Goal: Find specific page/section: Find specific page/section

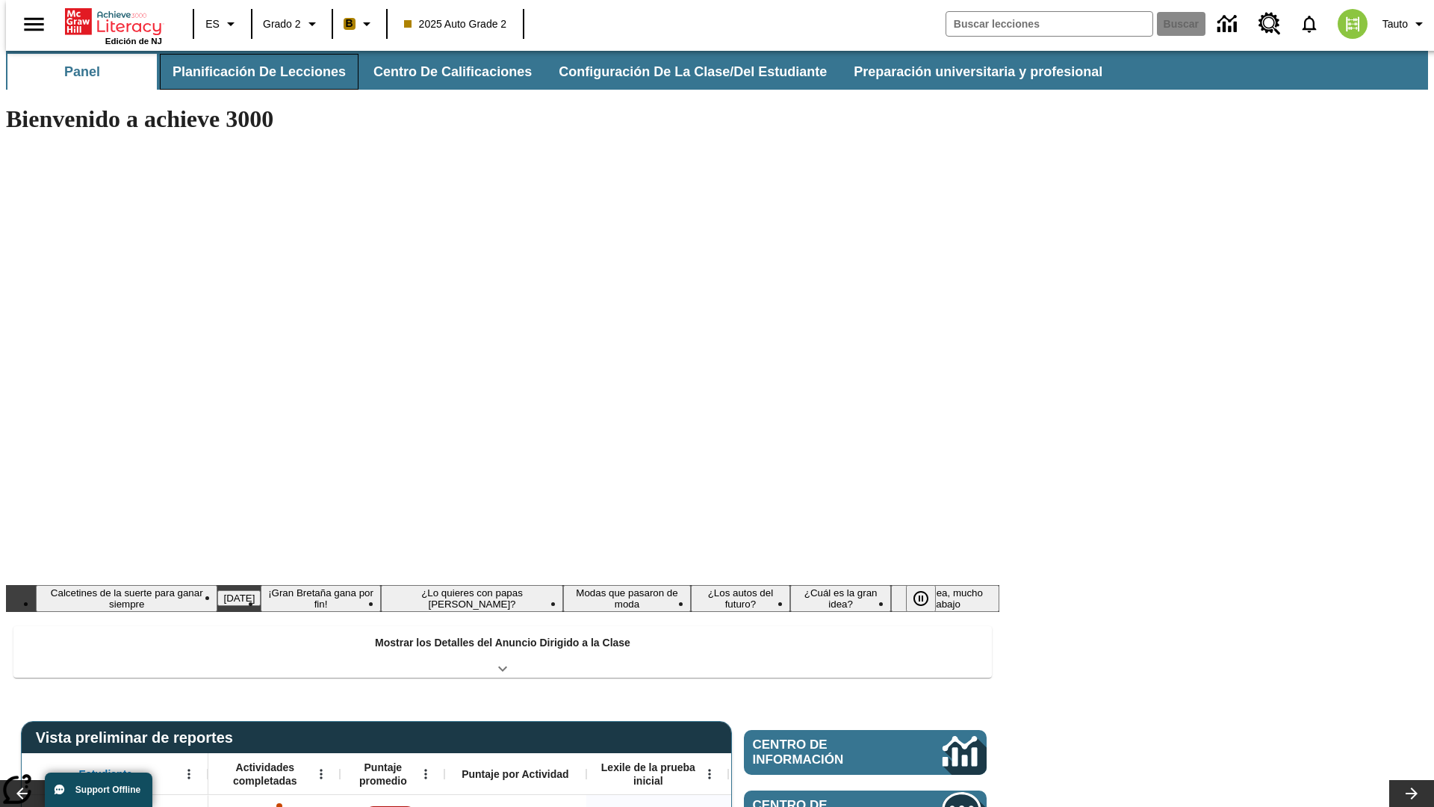
click at [250, 72] on button "Planificación de lecciones" at bounding box center [259, 72] width 199 height 36
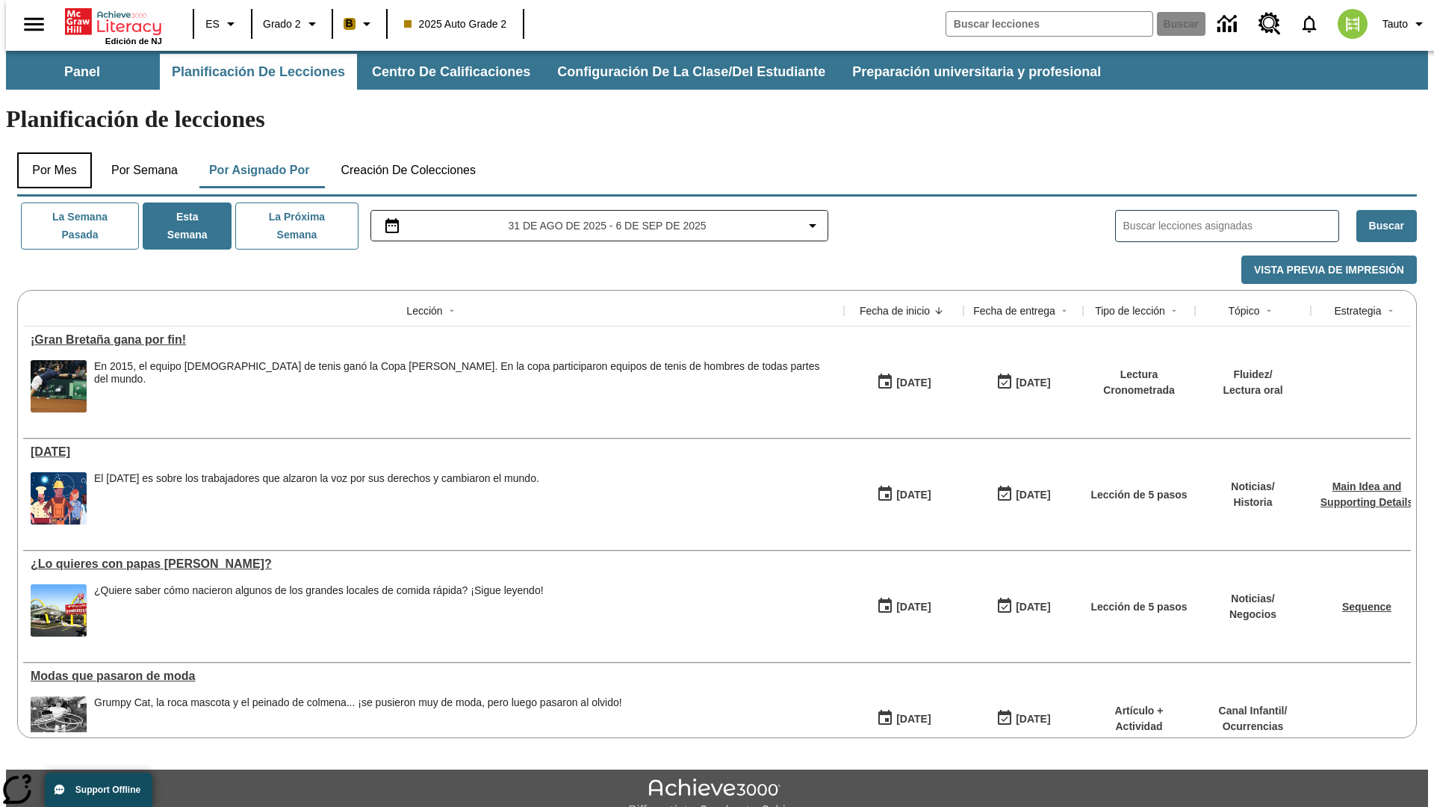
click at [49, 152] on button "Por mes" at bounding box center [54, 170] width 75 height 36
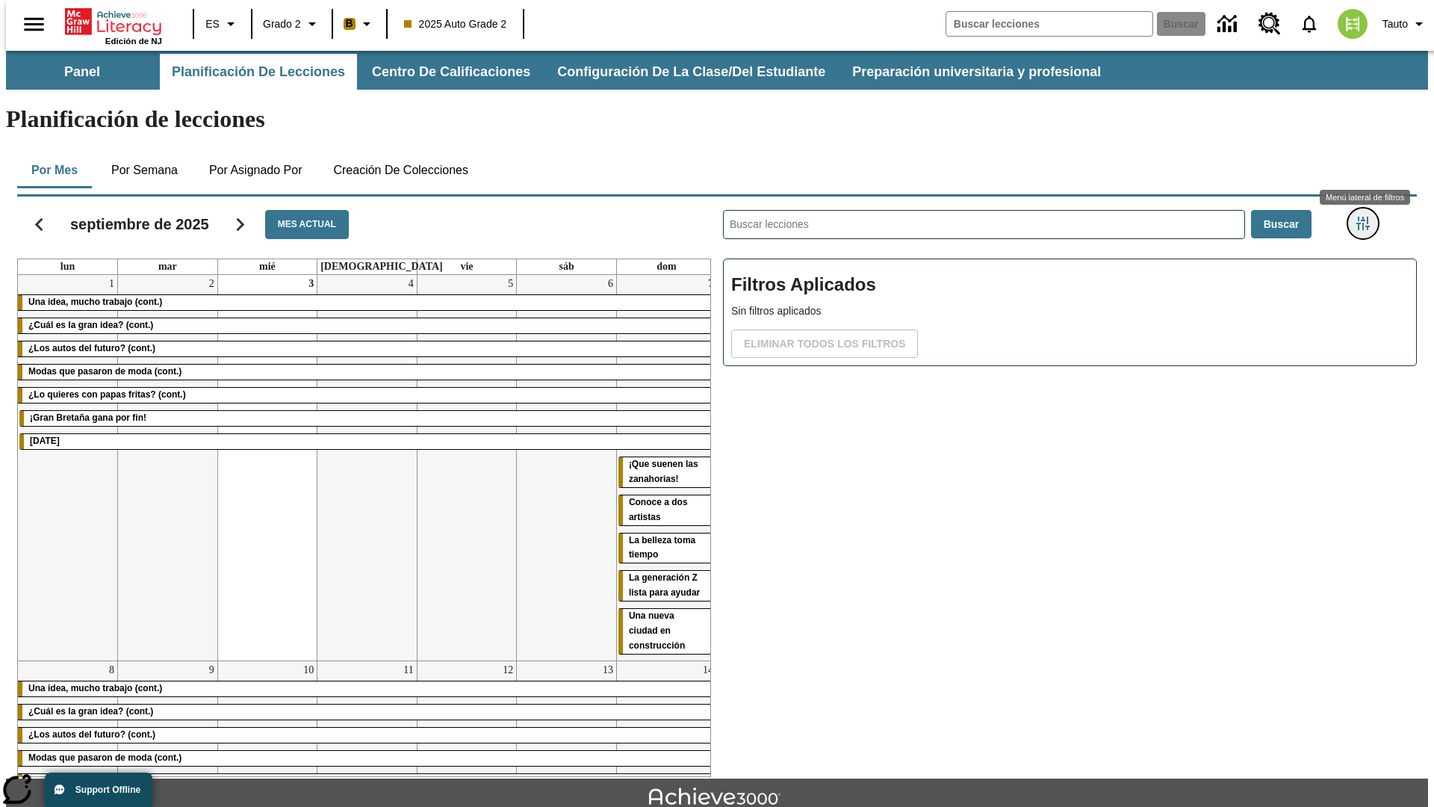
click at [1368, 217] on icon "Menú lateral de filtros" at bounding box center [1363, 223] width 13 height 13
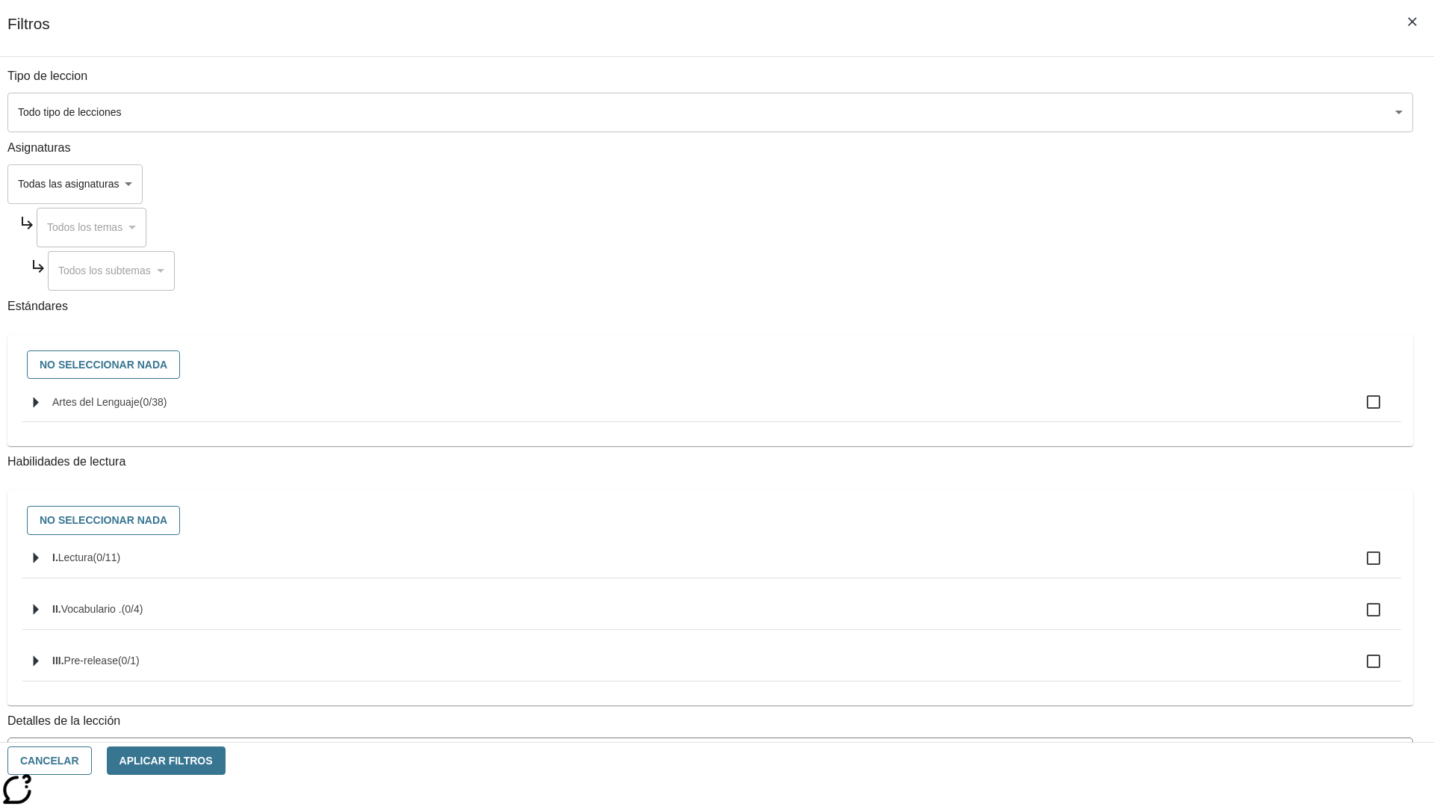
click at [1076, 112] on body "[MEDICAL_DATA] al contenido principal Edición de NJ ES Grado 2 B 2025 Auto Grad…" at bounding box center [717, 463] width 1422 height 824
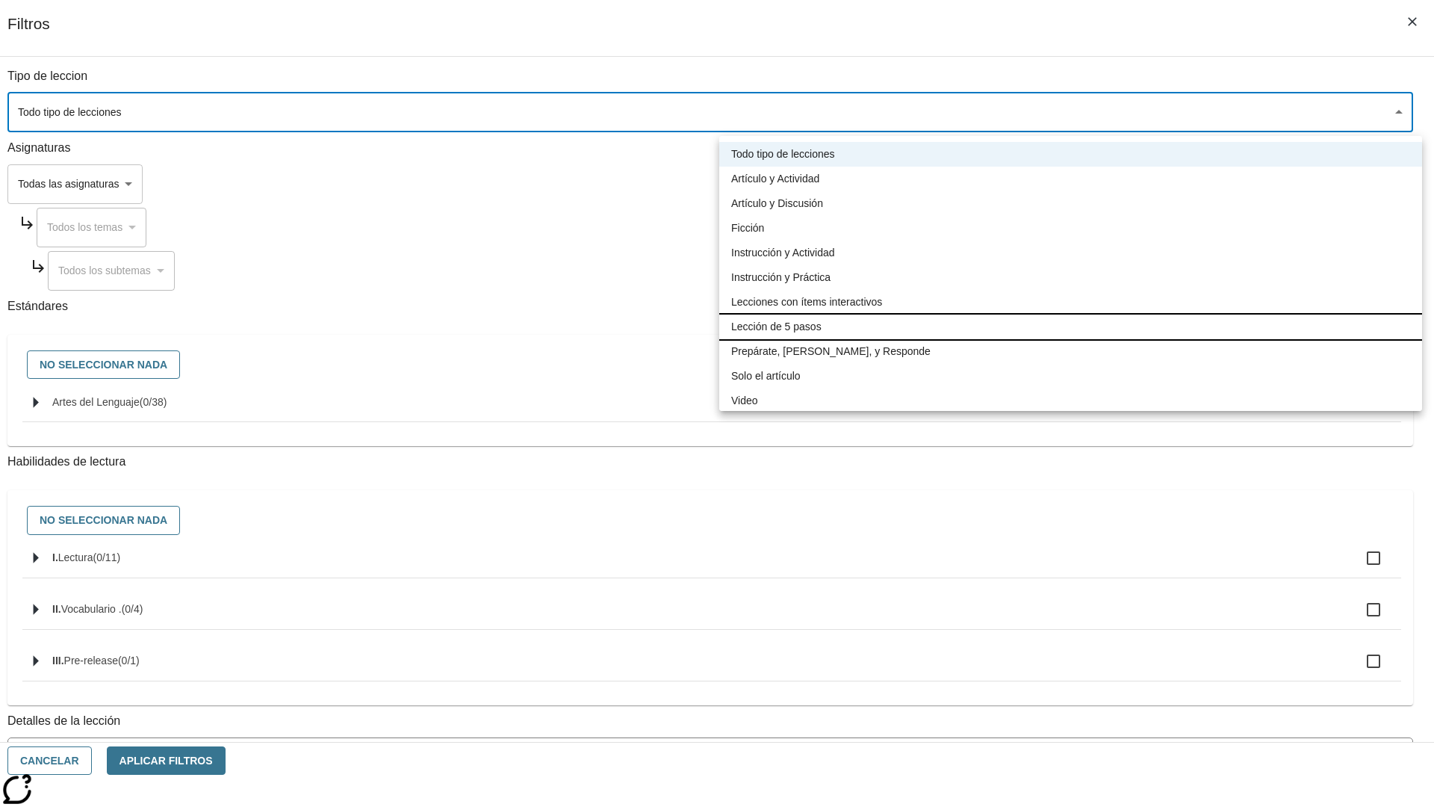
click at [1071, 326] on li "Lección de 5 pasos" at bounding box center [1070, 327] width 703 height 25
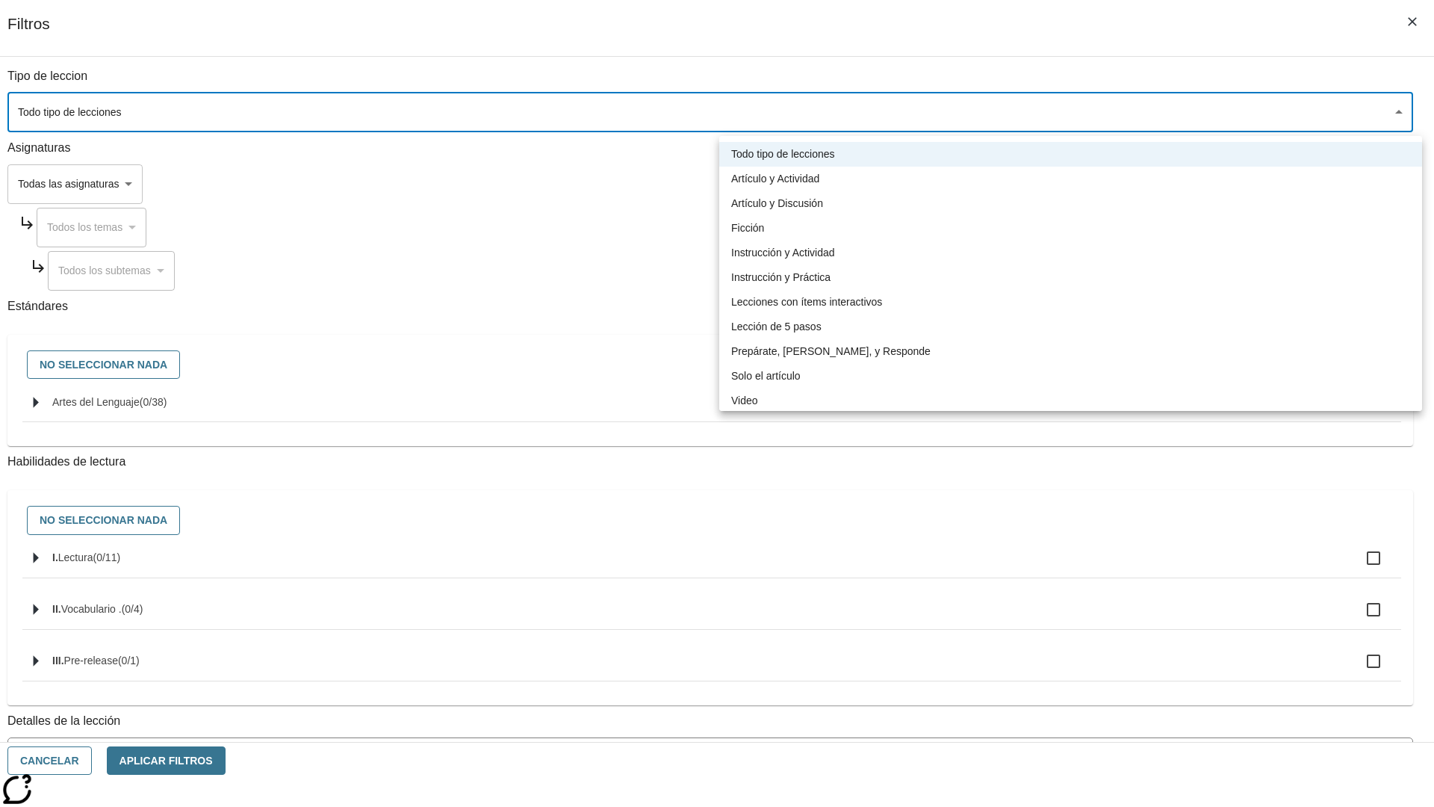
type input "1"
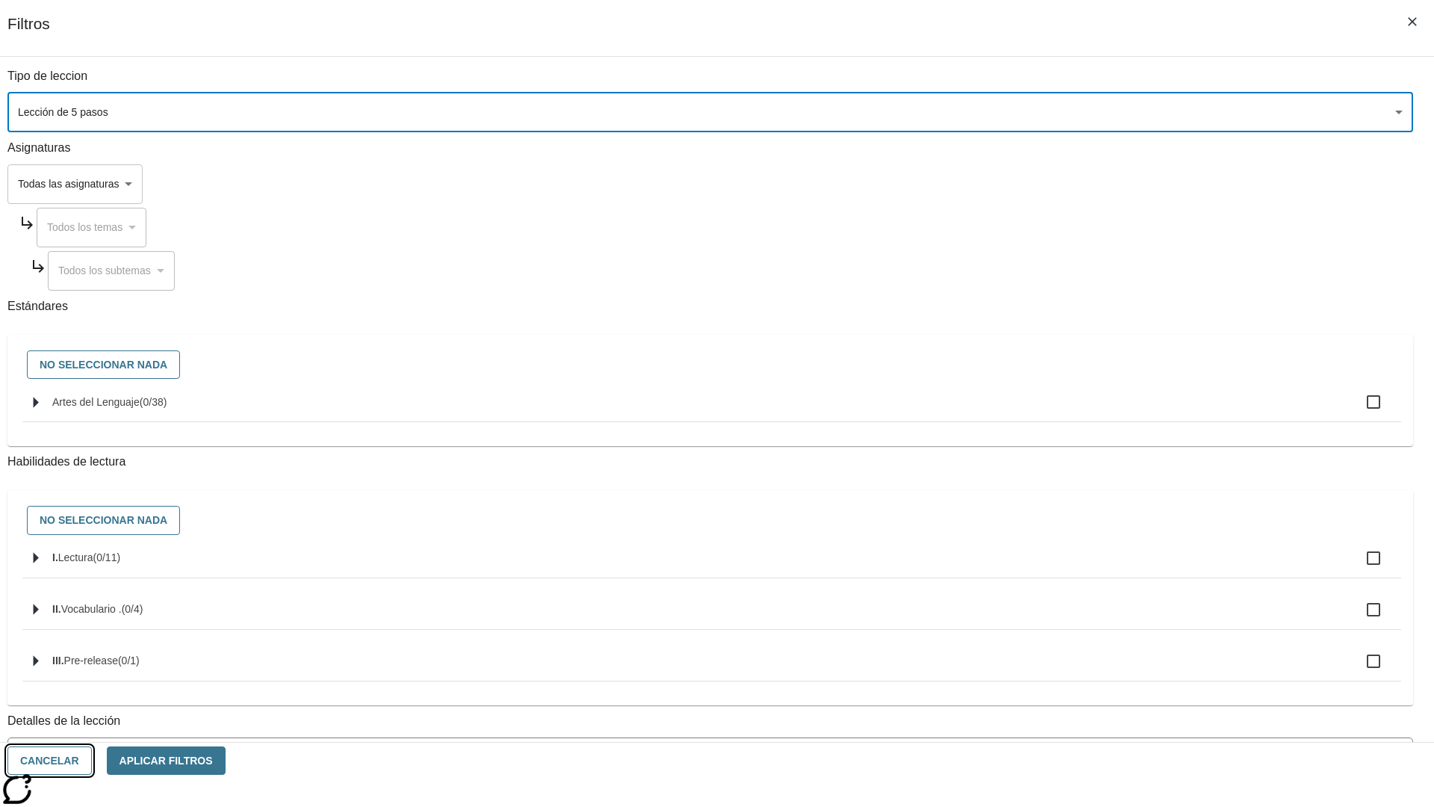
click at [92, 760] on button "Cancelar" at bounding box center [49, 760] width 84 height 29
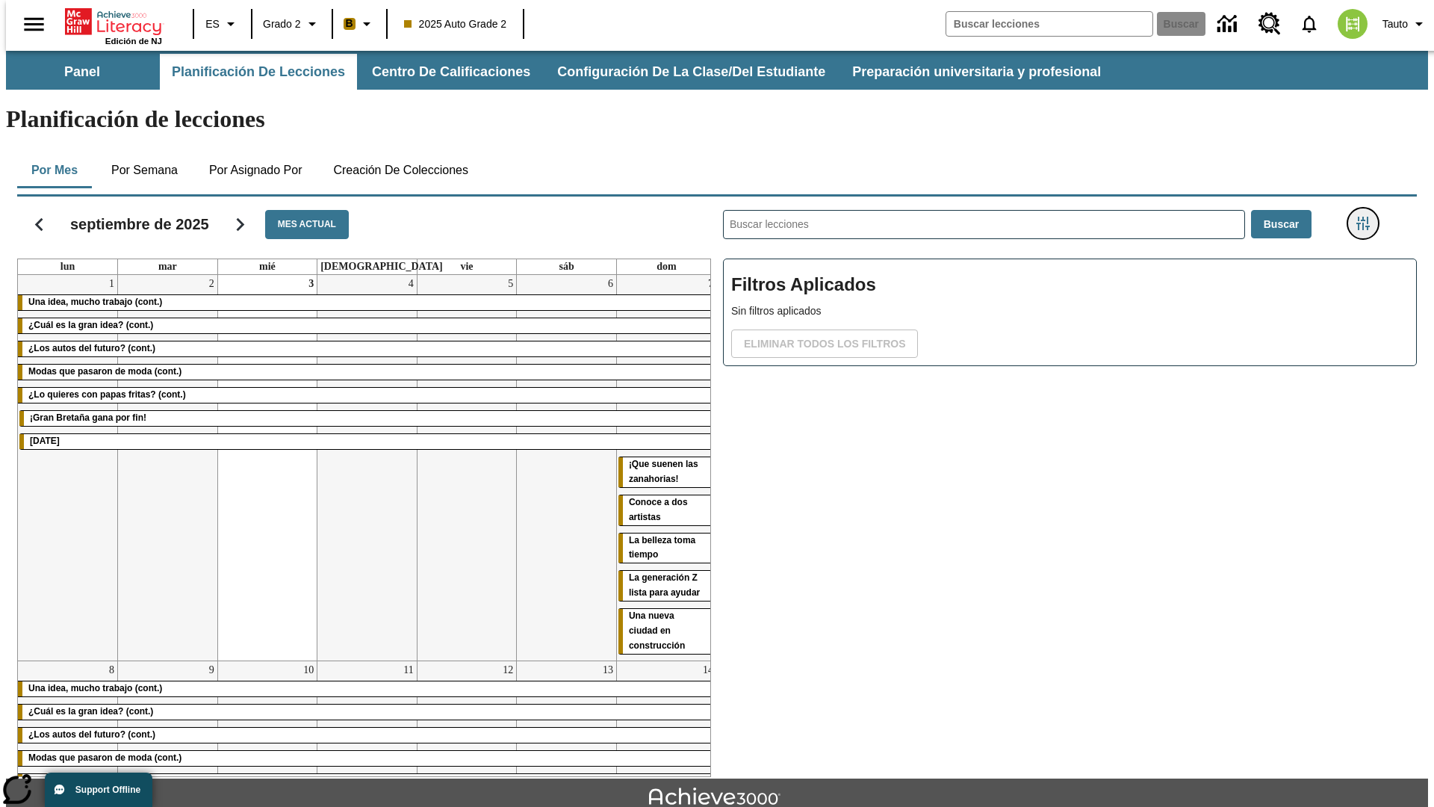
click at [1368, 217] on icon "Menú lateral de filtros" at bounding box center [1363, 223] width 13 height 13
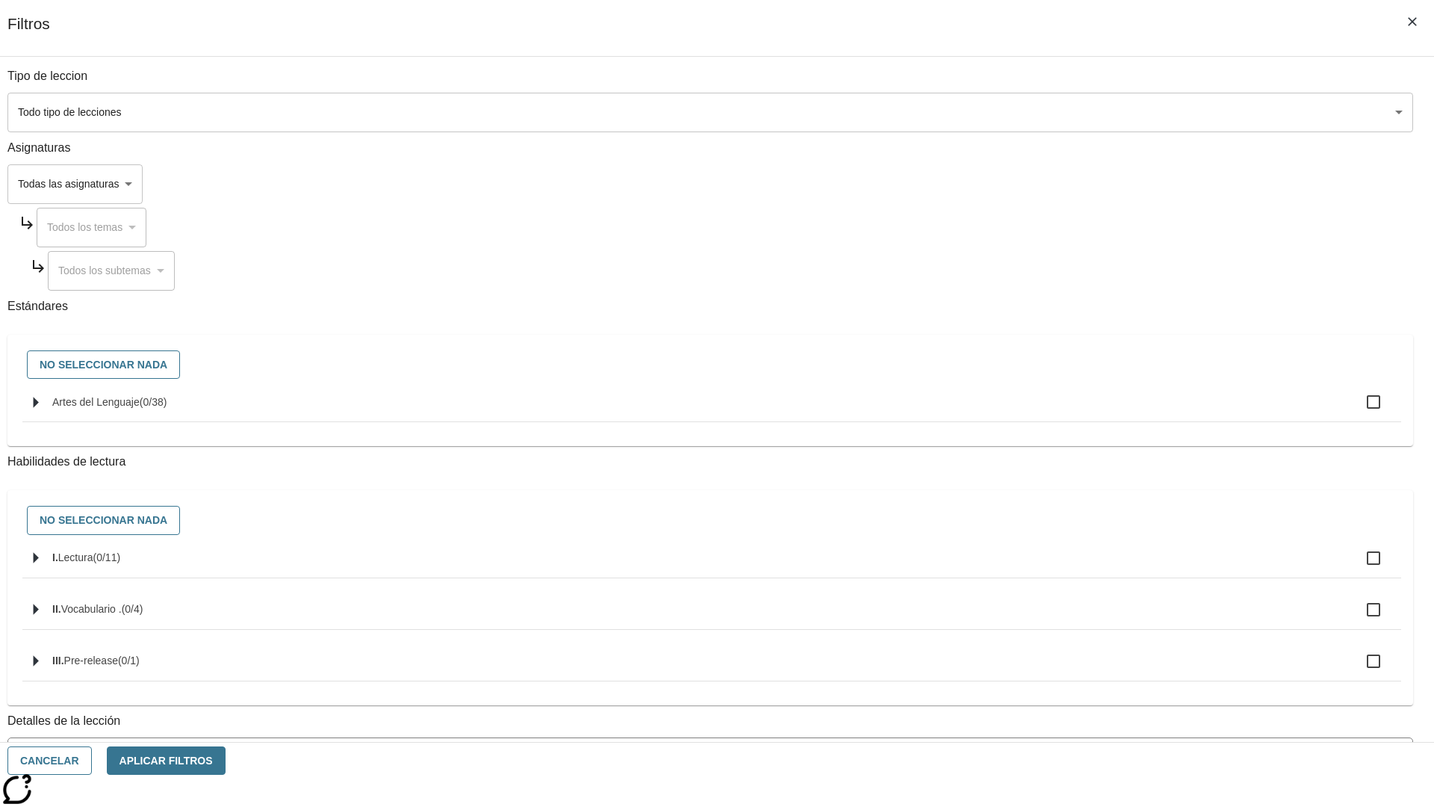
click at [1076, 112] on body "[MEDICAL_DATA] al contenido principal Edición de NJ ES Grado 2 B 2025 Auto Grad…" at bounding box center [717, 463] width 1422 height 824
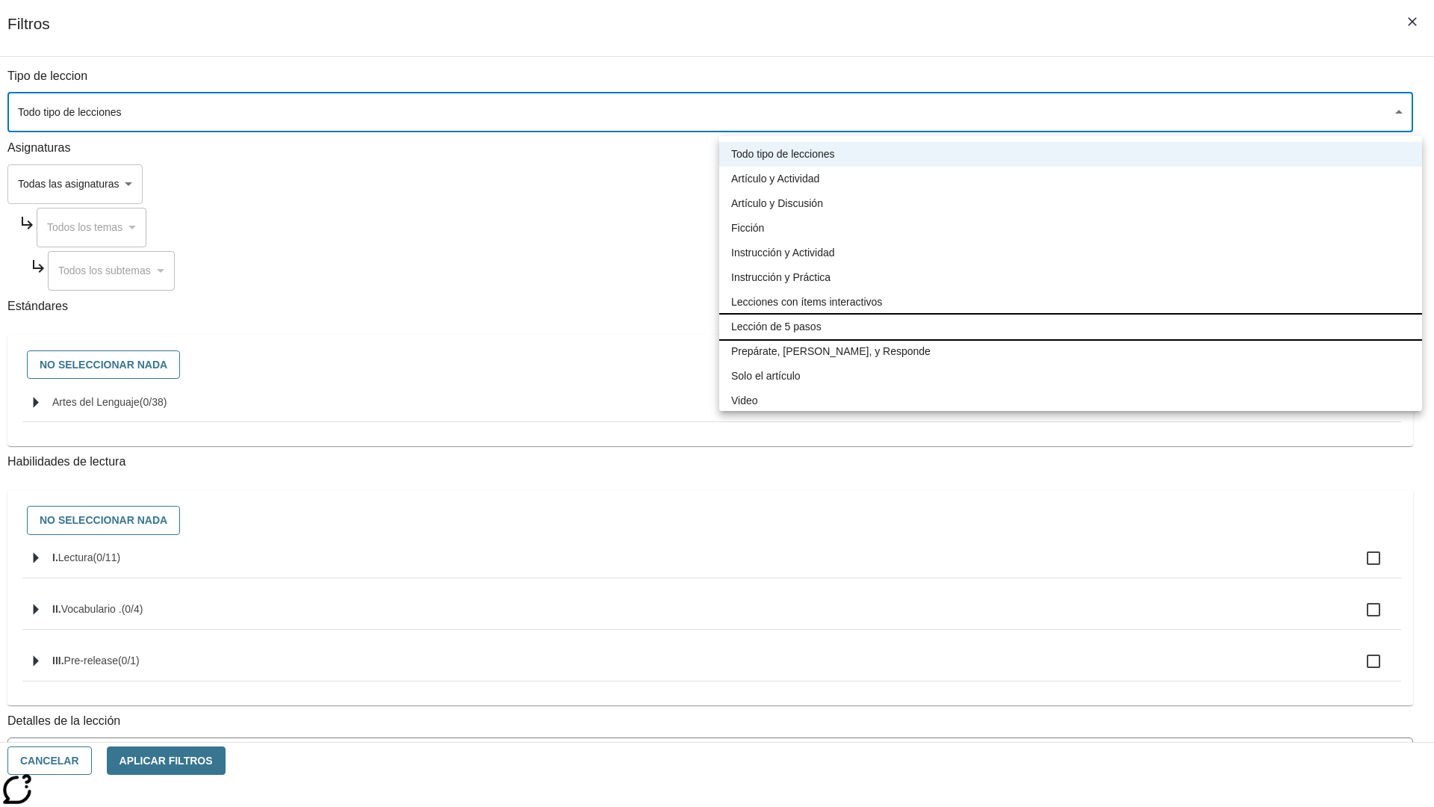
click at [1071, 326] on li "Lección de 5 pasos" at bounding box center [1070, 327] width 703 height 25
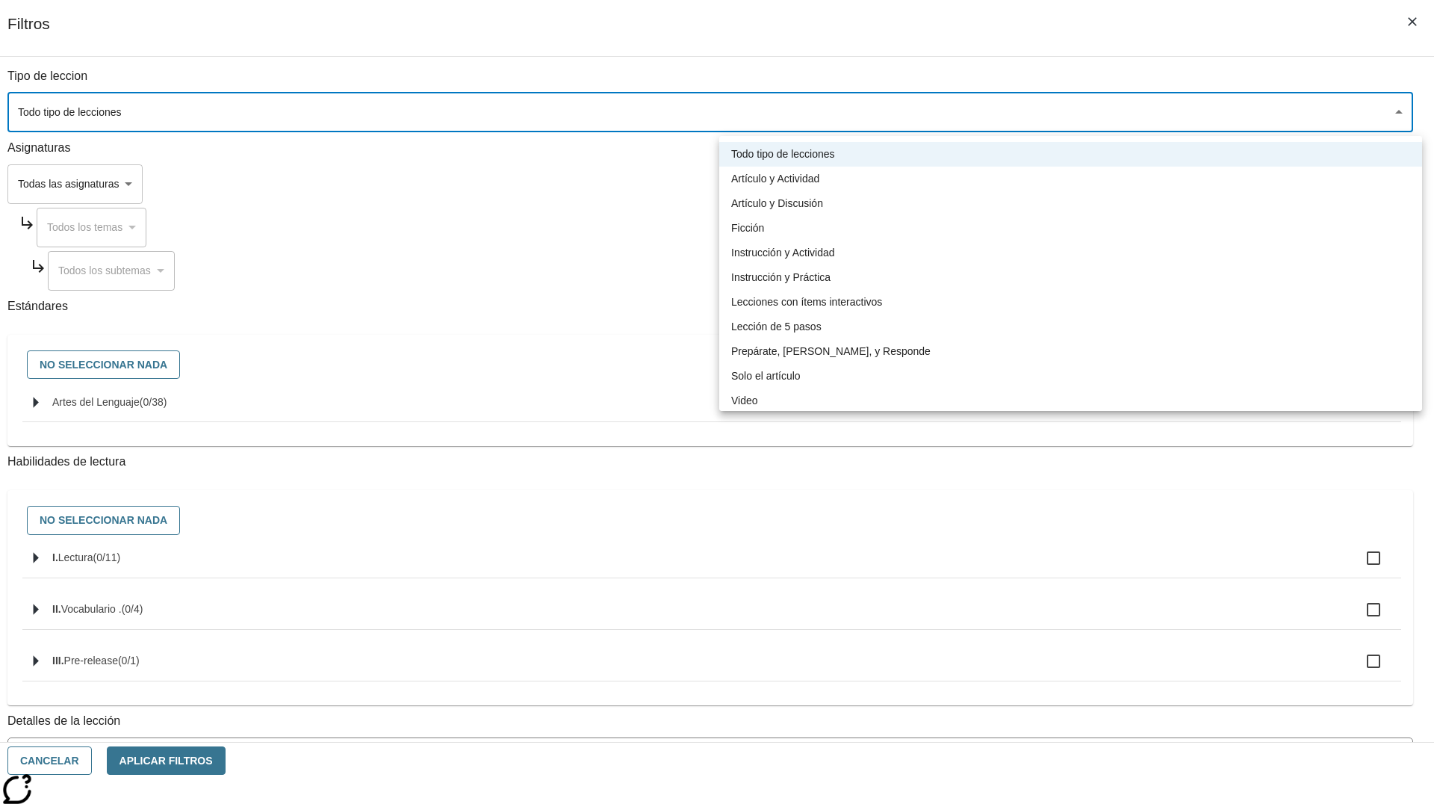
type input "1"
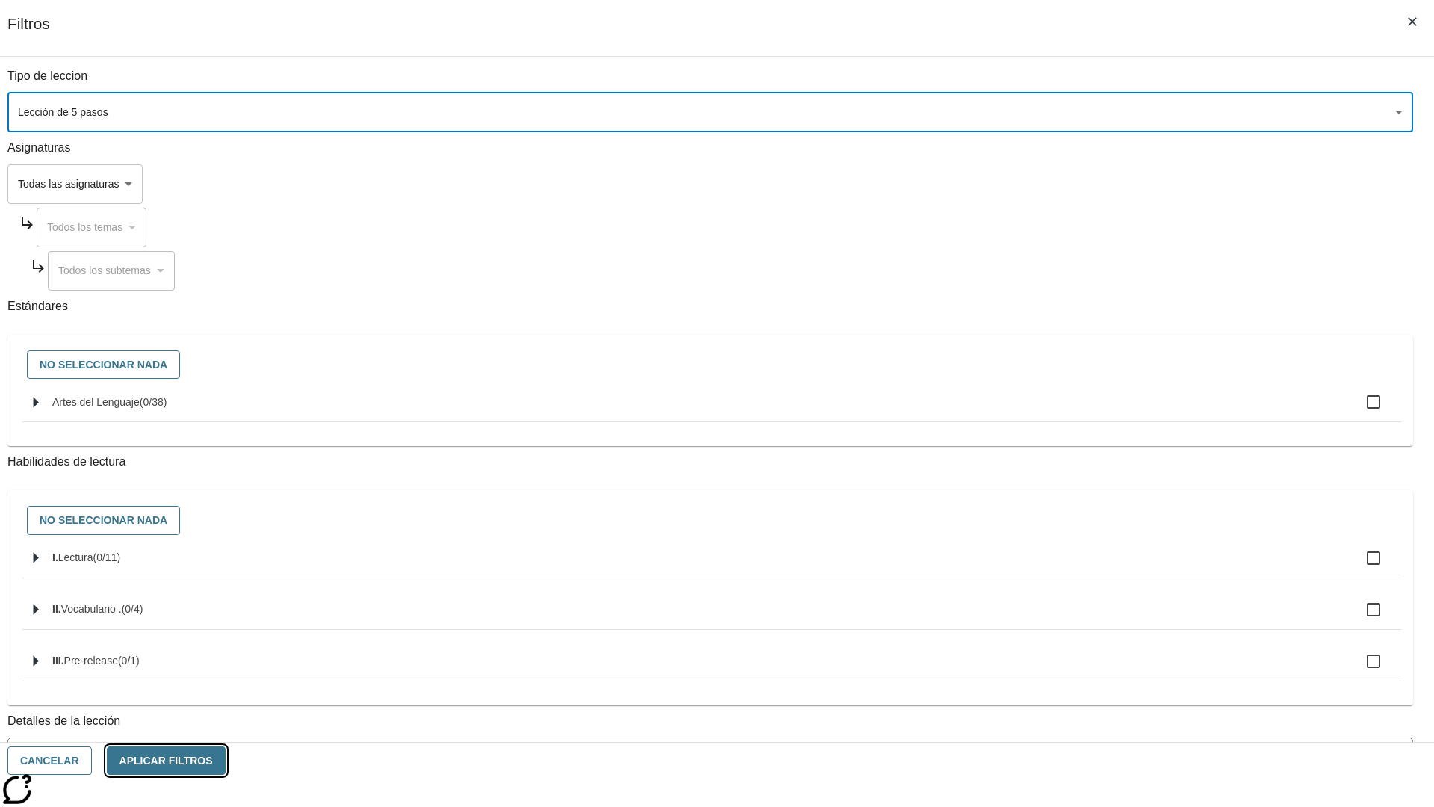
click at [226, 760] on button "Aplicar Filtros" at bounding box center [166, 760] width 119 height 29
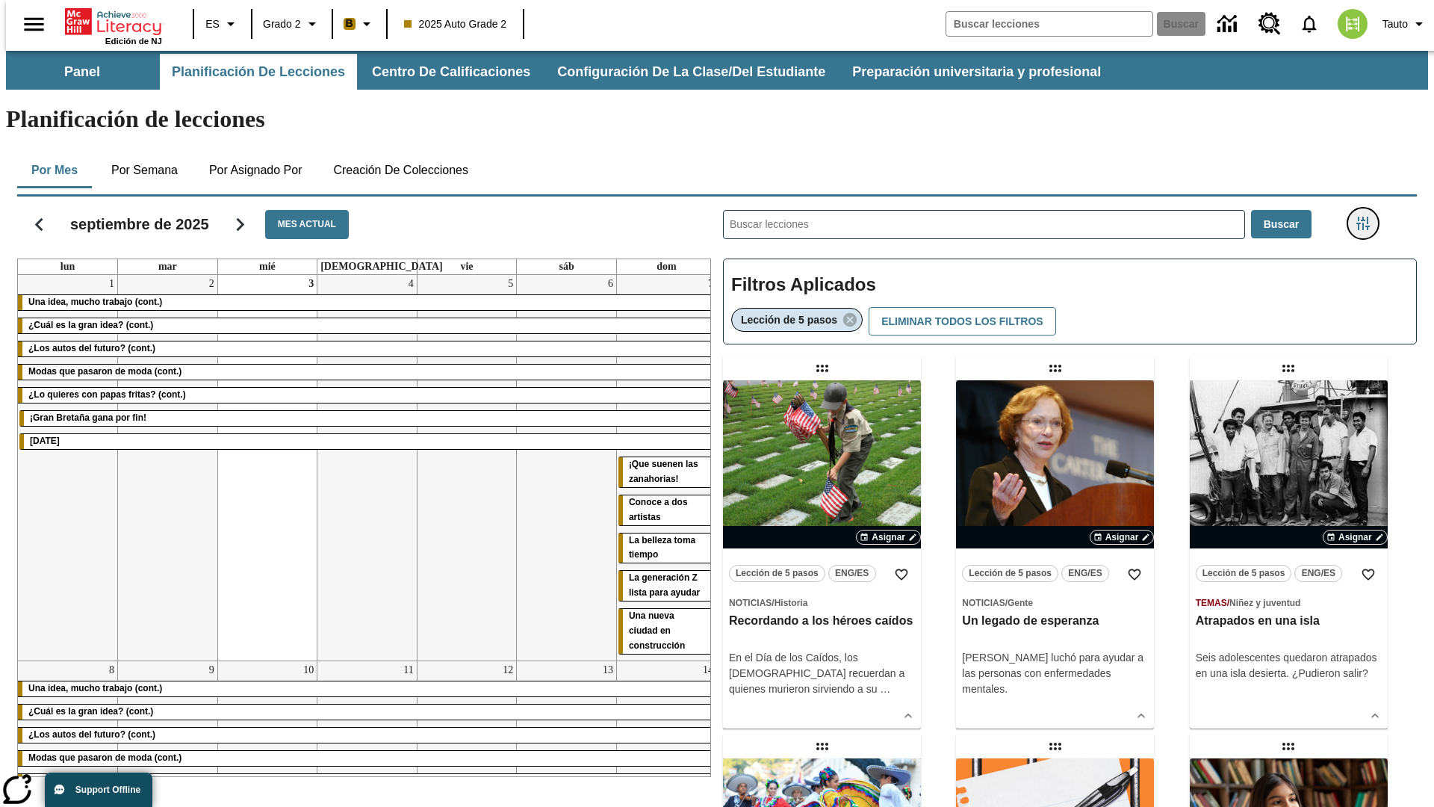
click at [1368, 217] on icon "Menú lateral de filtros" at bounding box center [1363, 223] width 13 height 13
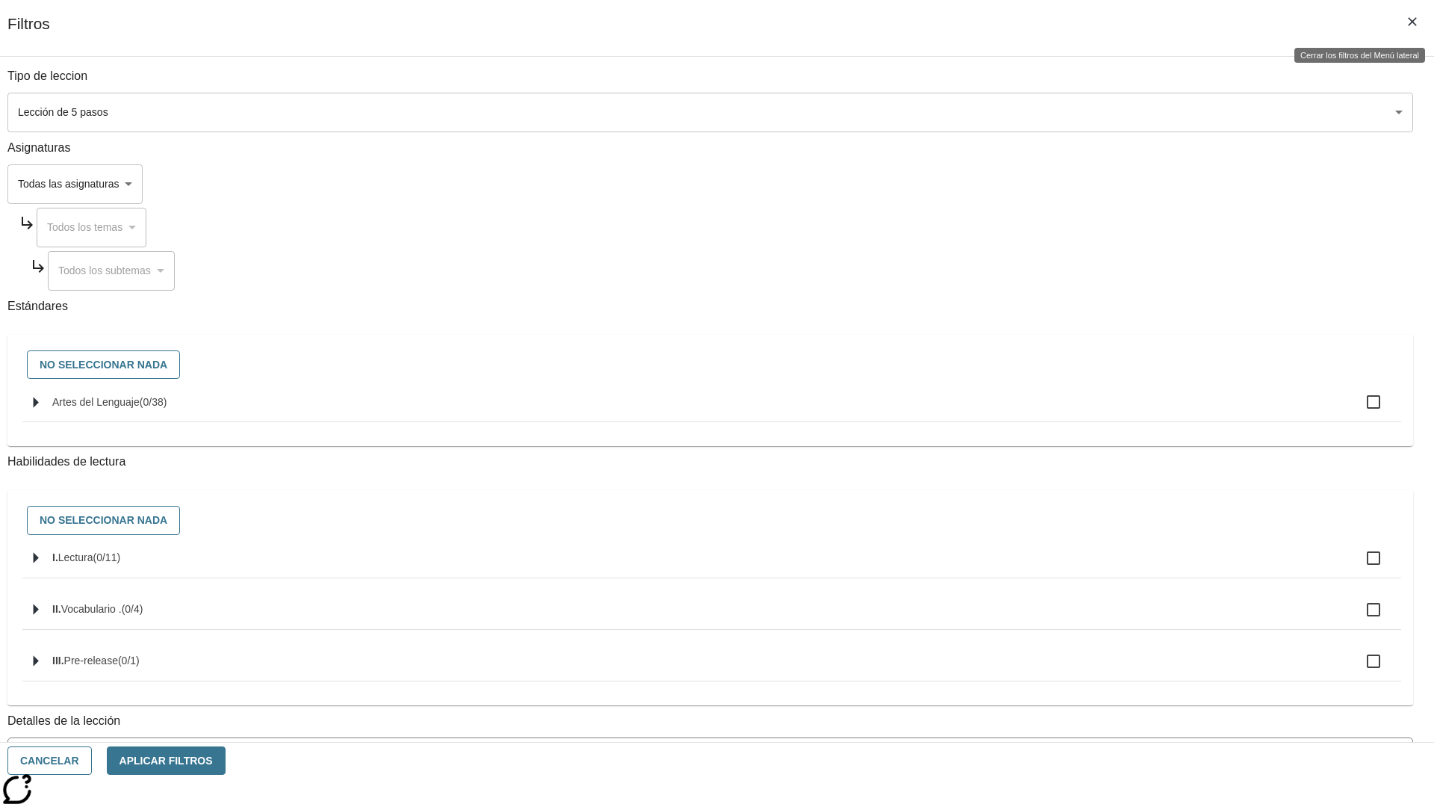
click at [1413, 22] on icon "Cerrar los filtros del Menú lateral" at bounding box center [1412, 21] width 9 height 9
click at [1368, 217] on icon "Menú lateral de filtros" at bounding box center [1363, 223] width 13 height 13
click at [1413, 22] on icon "Cerrar los filtros del Menú lateral" at bounding box center [1412, 21] width 9 height 9
click at [1368, 217] on icon "Menú lateral de filtros" at bounding box center [1363, 223] width 13 height 13
click at [92, 760] on button "Cancelar" at bounding box center [49, 760] width 84 height 29
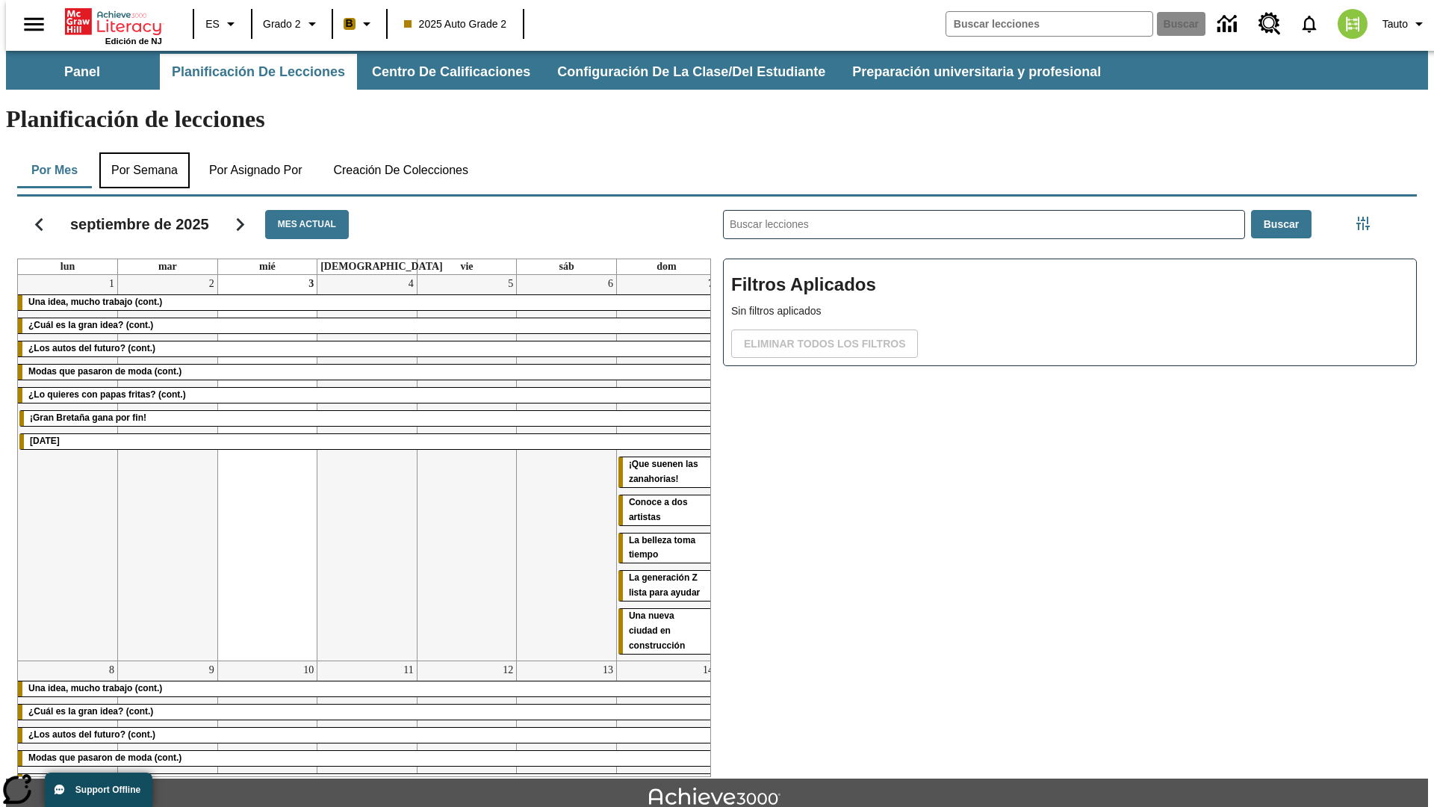
click at [140, 152] on button "Por semana" at bounding box center [144, 170] width 90 height 36
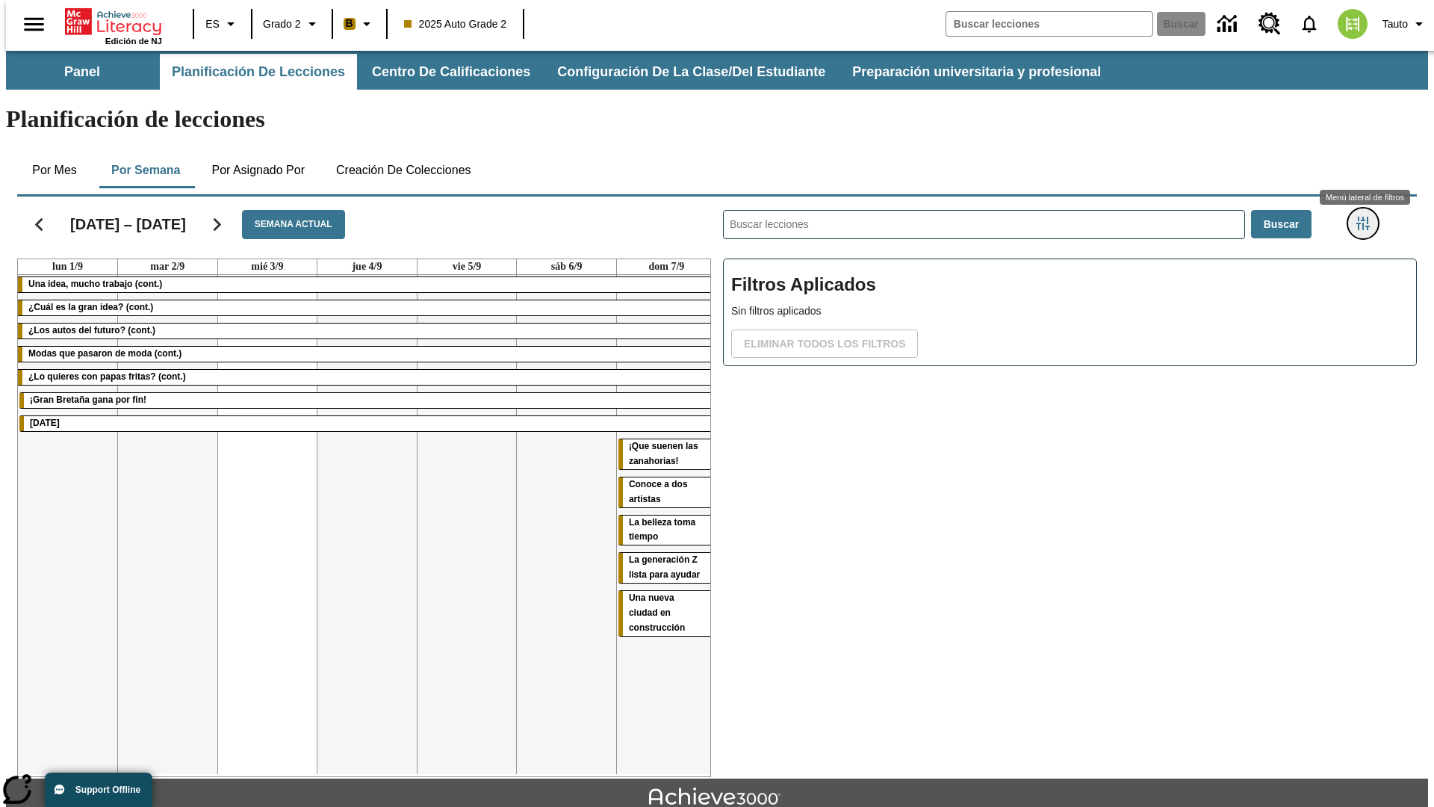
click at [1368, 217] on icon "Menú lateral de filtros" at bounding box center [1363, 223] width 13 height 13
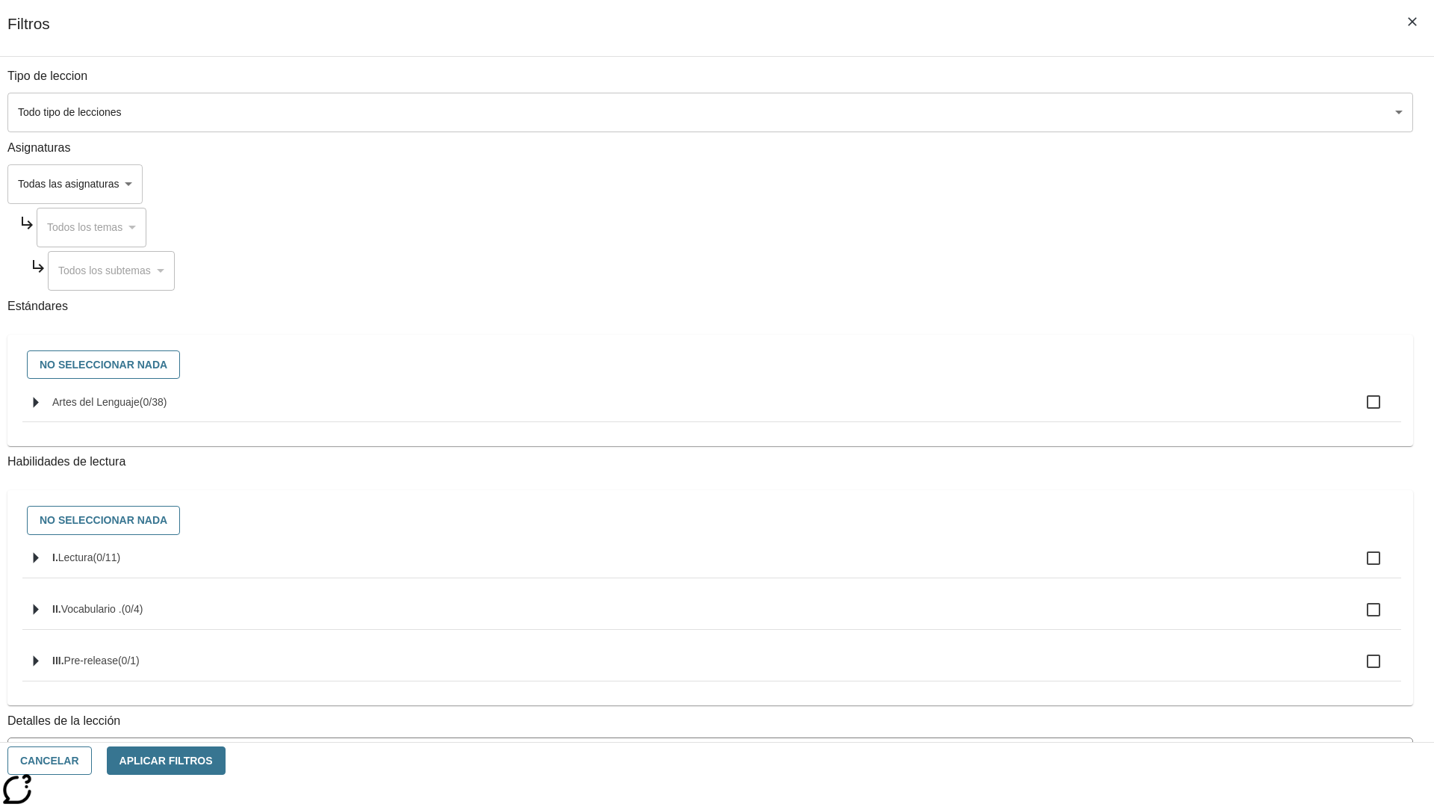
click at [1076, 112] on body "[MEDICAL_DATA] al contenido principal Edición de NJ ES Grado 2 B 2025 Auto Grad…" at bounding box center [717, 463] width 1422 height 824
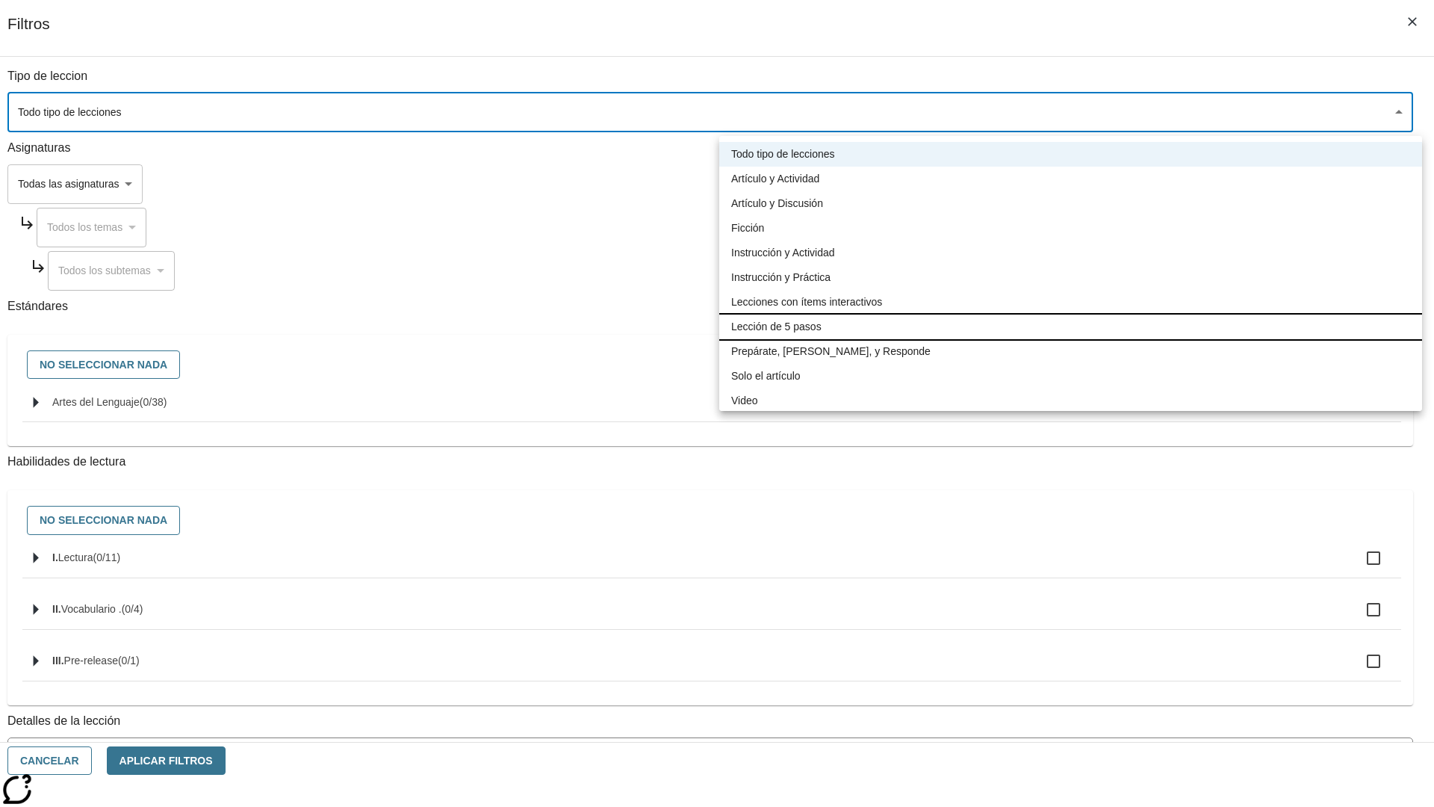
click at [1071, 326] on li "Lección de 5 pasos" at bounding box center [1070, 327] width 703 height 25
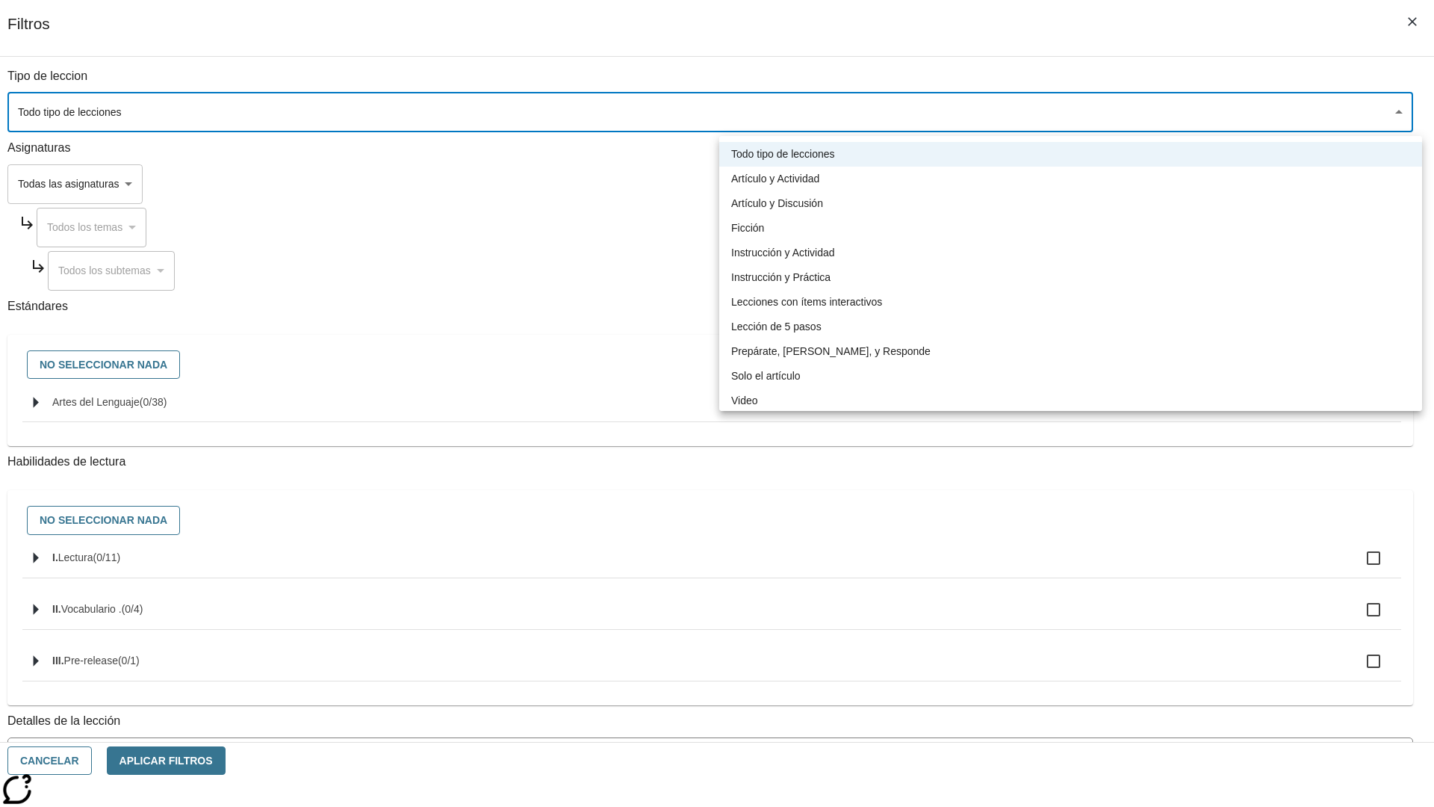
type input "1"
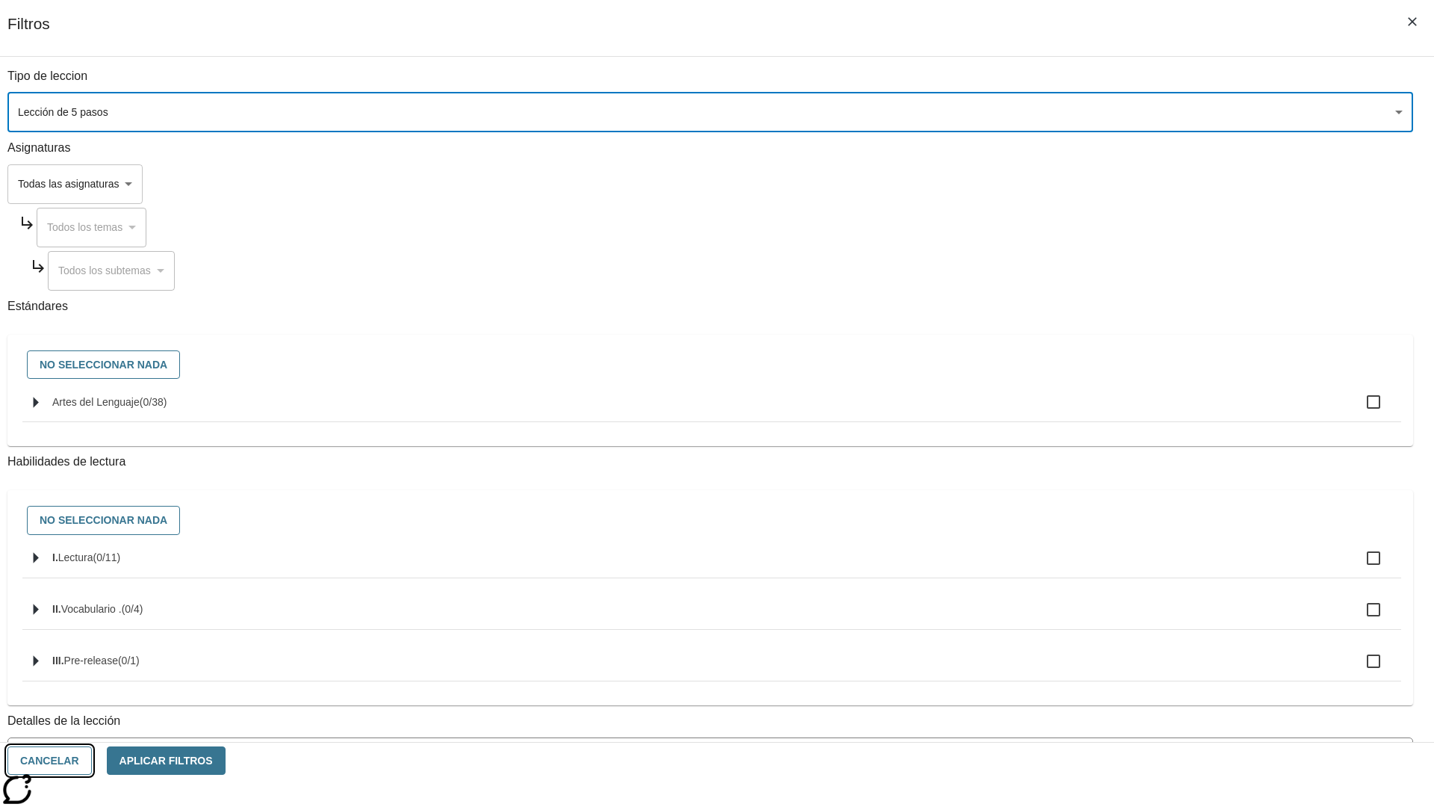
click at [92, 760] on button "Cancelar" at bounding box center [49, 760] width 84 height 29
